Goal: Task Accomplishment & Management: Manage account settings

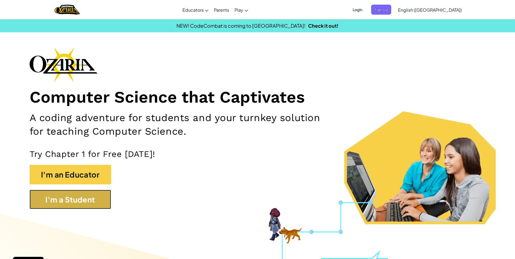
click at [77, 196] on button "I'm a Student" at bounding box center [70, 200] width 81 height 20
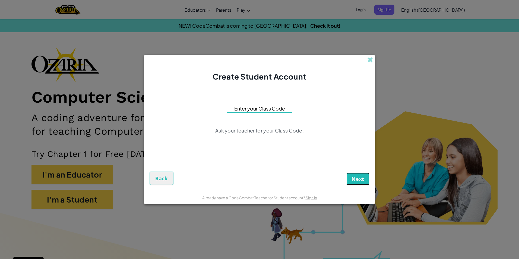
click at [359, 180] on span "Next" at bounding box center [358, 179] width 13 height 7
click at [356, 178] on span "Next" at bounding box center [358, 179] width 13 height 7
click at [371, 61] on span at bounding box center [370, 60] width 6 height 6
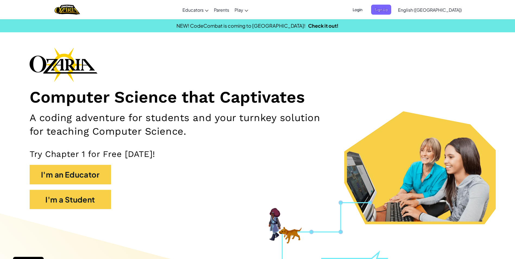
click at [366, 8] on span "Login" at bounding box center [358, 10] width 16 height 10
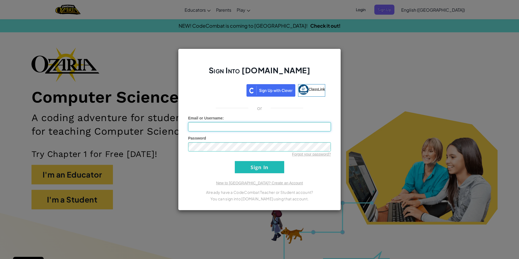
type input "NeaveRichardson"
click at [249, 166] on input "Sign In" at bounding box center [259, 167] width 49 height 12
click at [271, 168] on input "Sign In" at bounding box center [259, 167] width 49 height 12
